Goal: Use online tool/utility: Utilize a website feature to perform a specific function

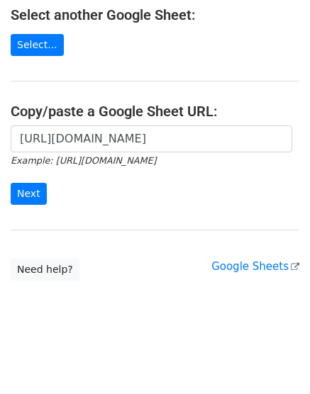
scroll to position [0, 303]
type input "https://docs.google.com/spreadsheets/d/1KHPb-i2quZYho8l5BssZ-hfqjiWr1L0-ImP7DdN…"
click at [11, 183] on input "Next" at bounding box center [29, 194] width 36 height 22
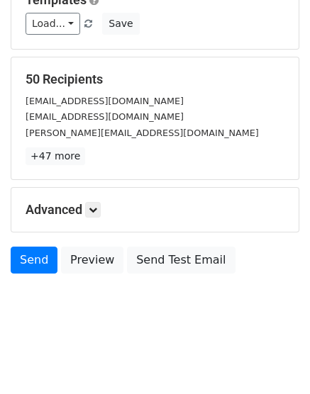
scroll to position [157, 0]
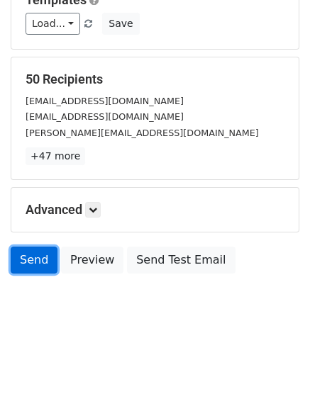
click at [33, 261] on link "Send" at bounding box center [34, 260] width 47 height 27
